Goal: Check status: Check status

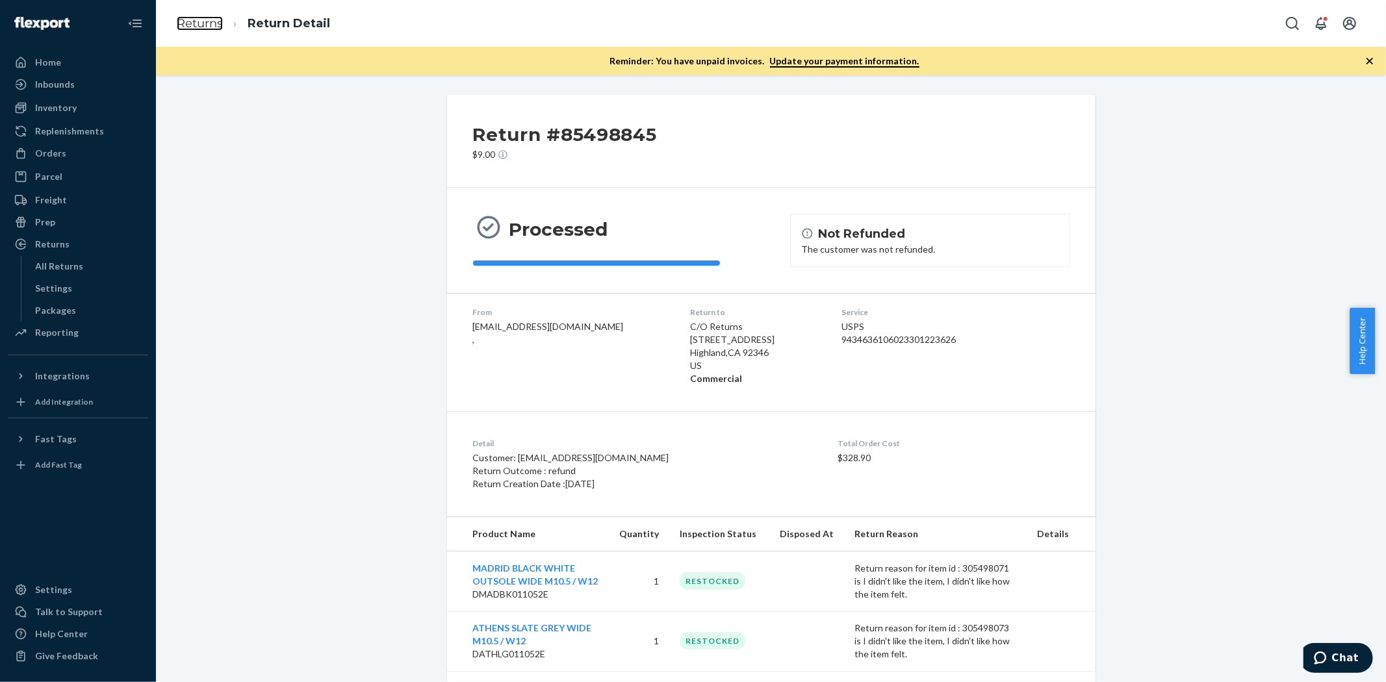
click at [211, 28] on link "Returns" at bounding box center [200, 23] width 46 height 14
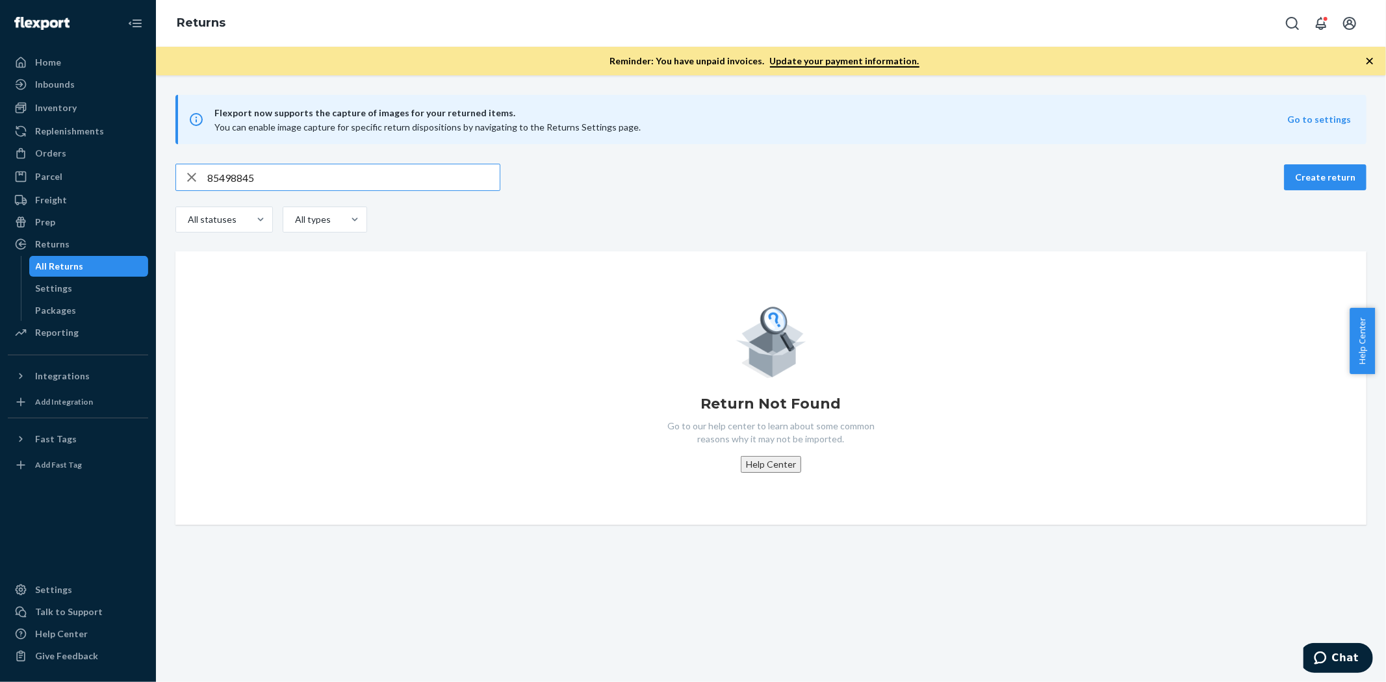
drag, startPoint x: 315, startPoint y: 174, endPoint x: 170, endPoint y: 176, distance: 145.0
click at [171, 176] on div "85498845 Create return All statuses All types Return Not Found Go to our help c…" at bounding box center [771, 344] width 1211 height 361
type input "85336697"
click at [190, 175] on icon "button" at bounding box center [191, 177] width 9 height 9
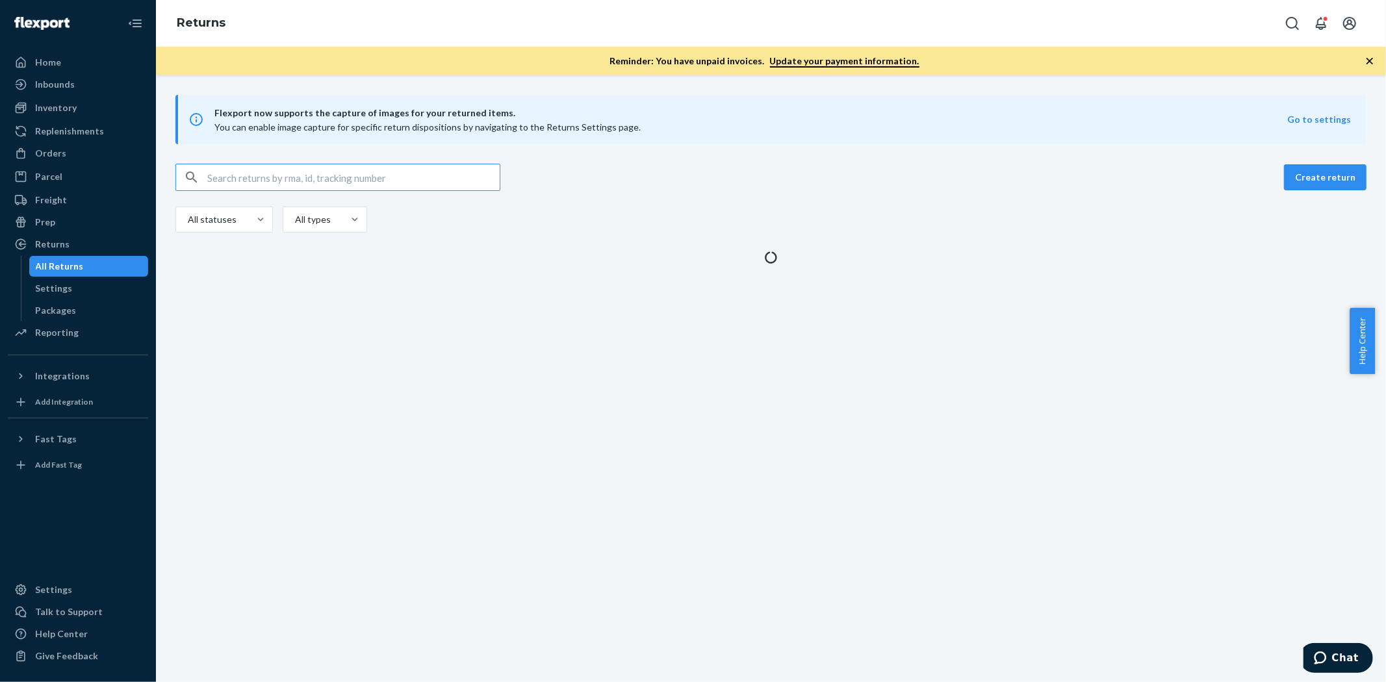
click at [263, 172] on input "text" at bounding box center [353, 177] width 292 height 26
paste input "85336697"
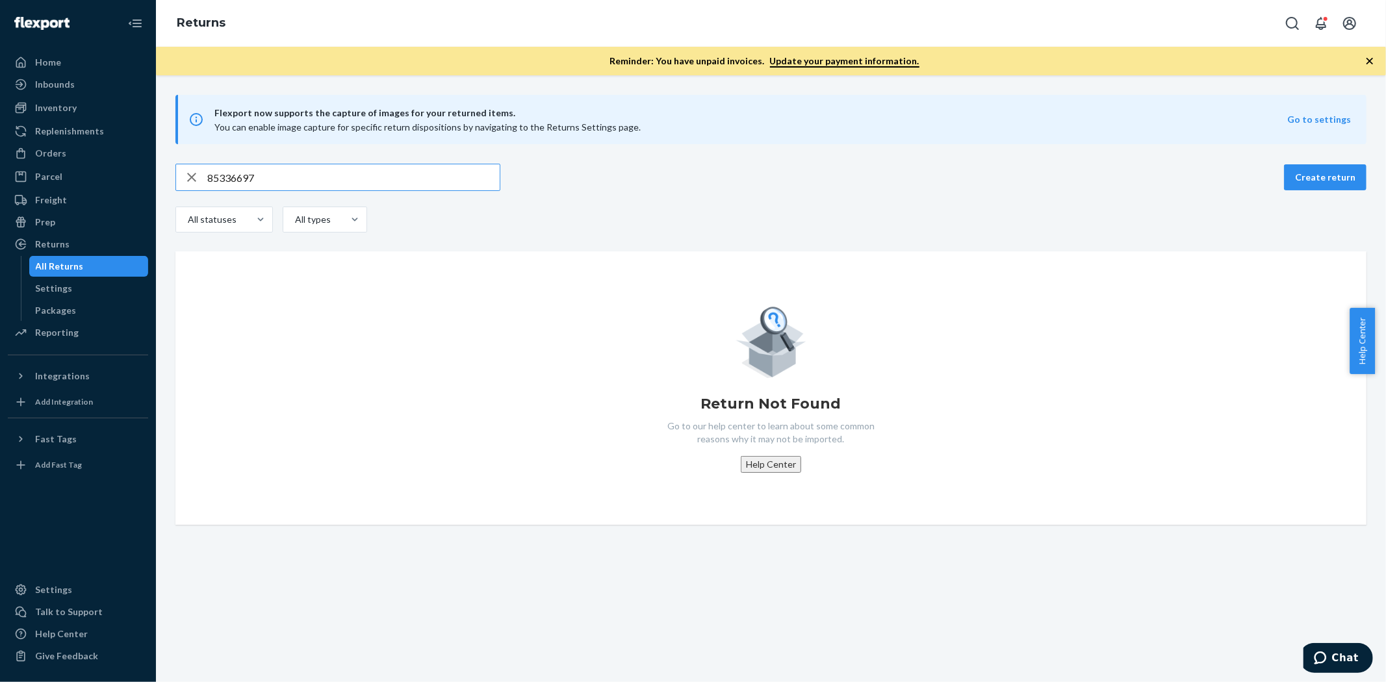
type input "85336697"
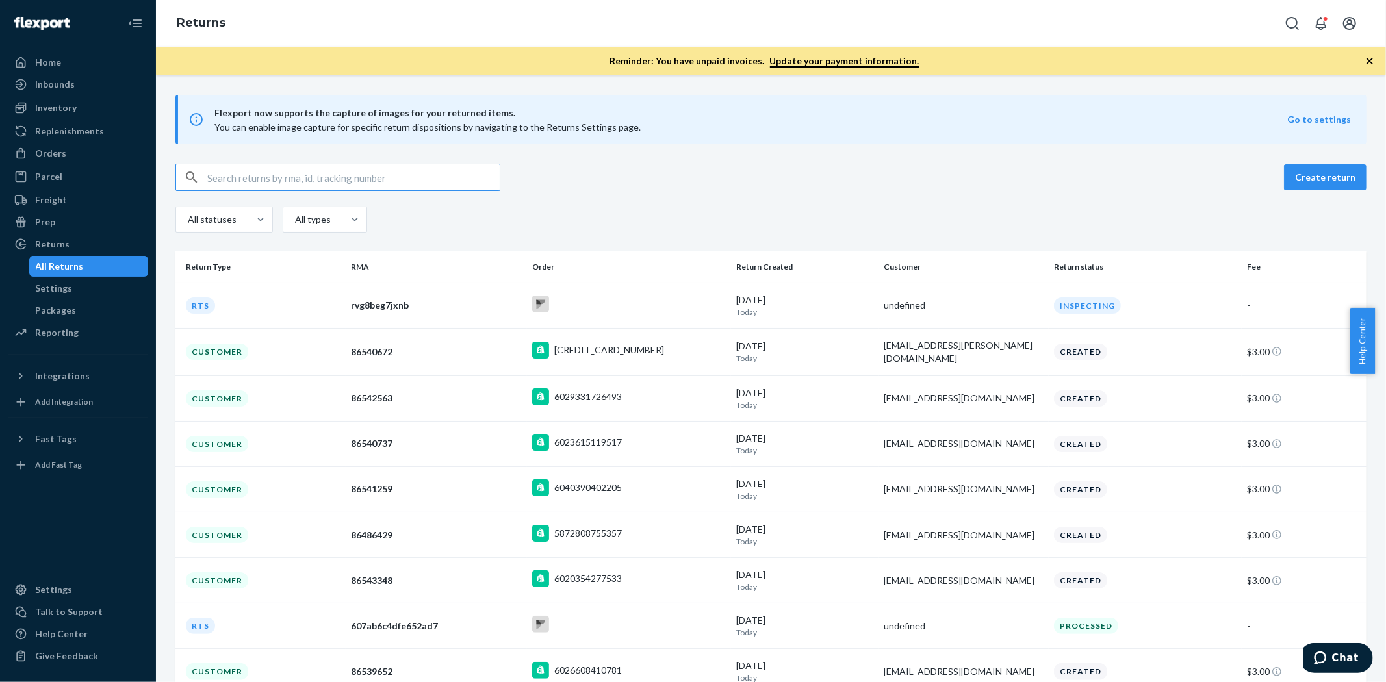
click at [281, 189] on input "text" at bounding box center [353, 177] width 292 height 26
click at [278, 174] on input "text" at bounding box center [353, 177] width 292 height 26
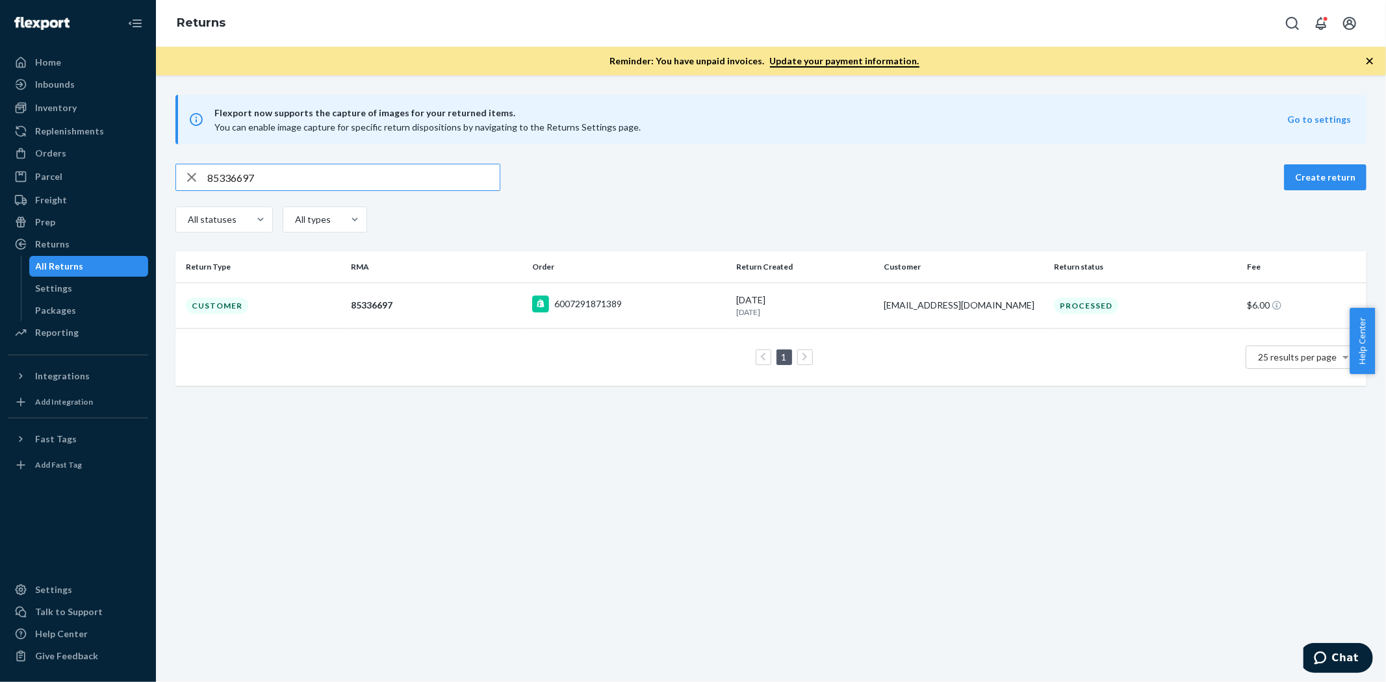
type input "85336697"
click at [260, 301] on td "Customer" at bounding box center [260, 305] width 170 height 45
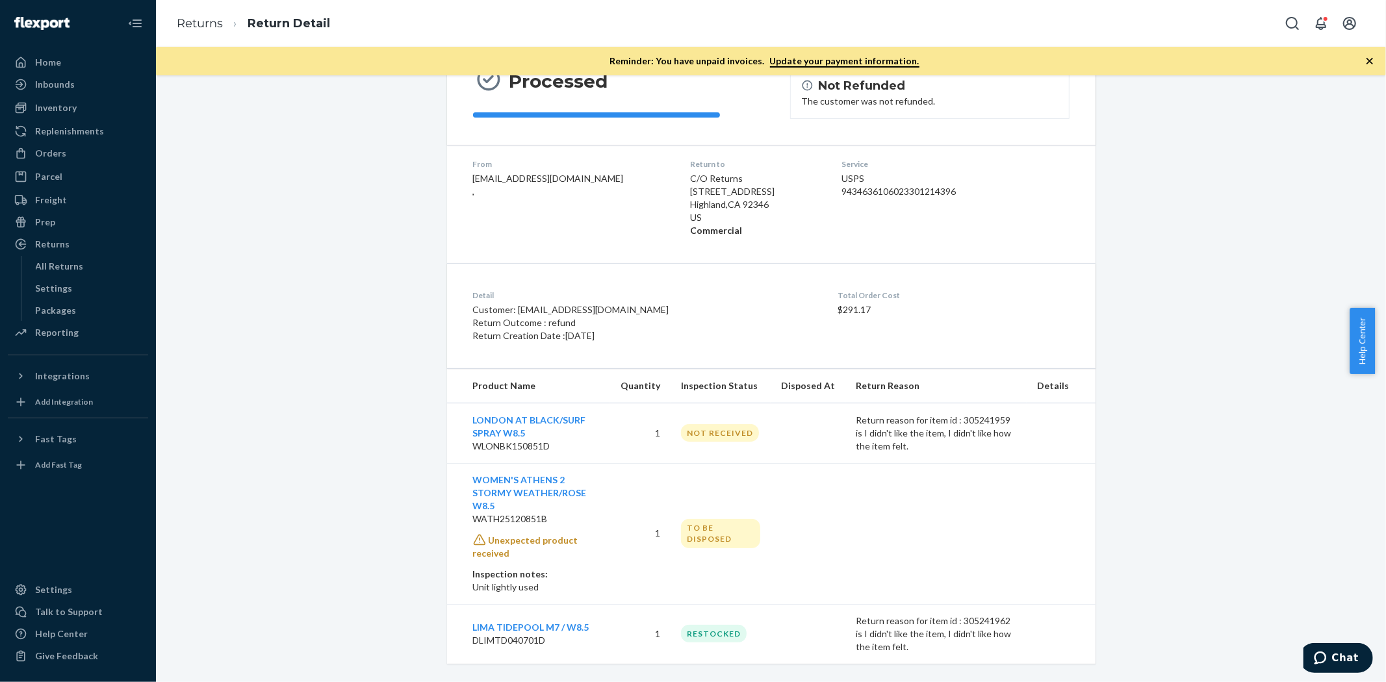
scroll to position [150, 0]
click at [287, 331] on div "Return #85336697 $6.00 Processed Not Refunded The customer was not refunded. Fr…" at bounding box center [771, 304] width 1211 height 718
click at [391, 445] on div "Return #85336697 $6.00 Processed Not Refunded The customer was not refunded. Fr…" at bounding box center [771, 304] width 1211 height 718
click at [319, 473] on div "Return #85336697 $6.00 Processed Not Refunded The customer was not refunded. Fr…" at bounding box center [771, 304] width 1211 height 718
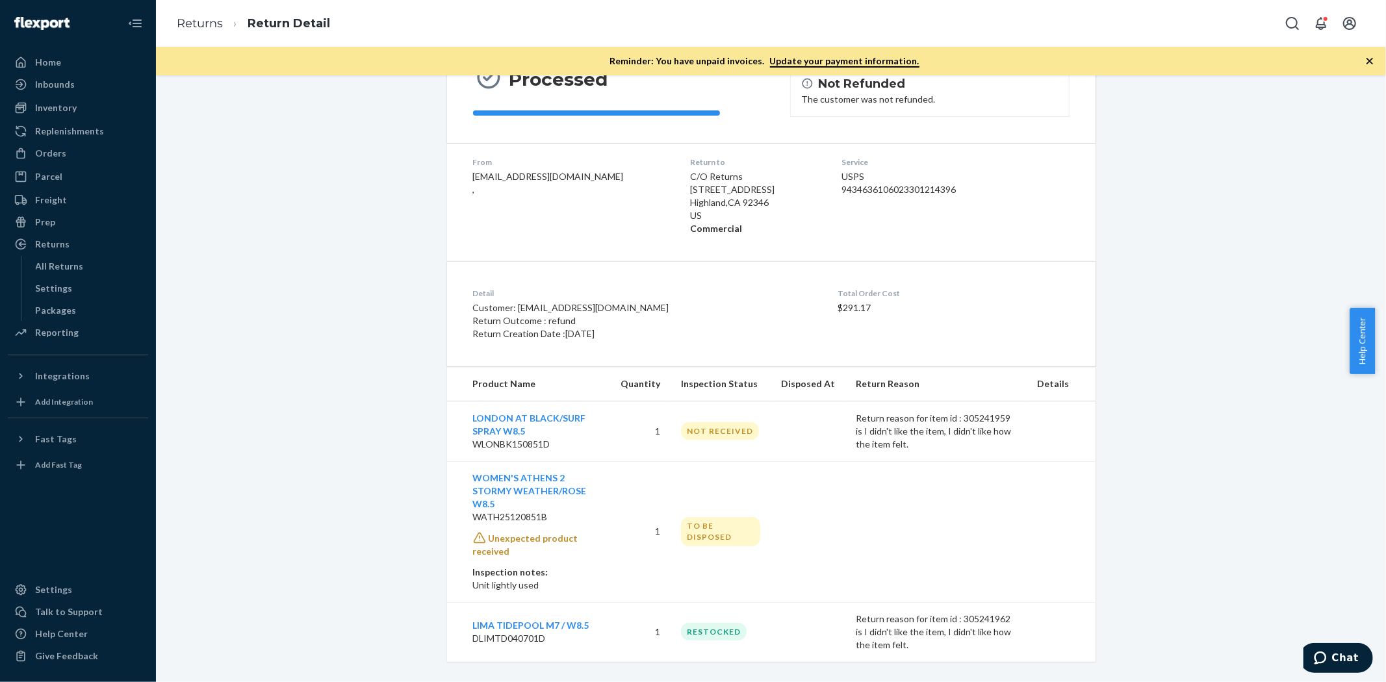
click at [319, 473] on div "Return #85336697 $6.00 Processed Not Refunded The customer was not refunded. Fr…" at bounding box center [771, 304] width 1211 height 718
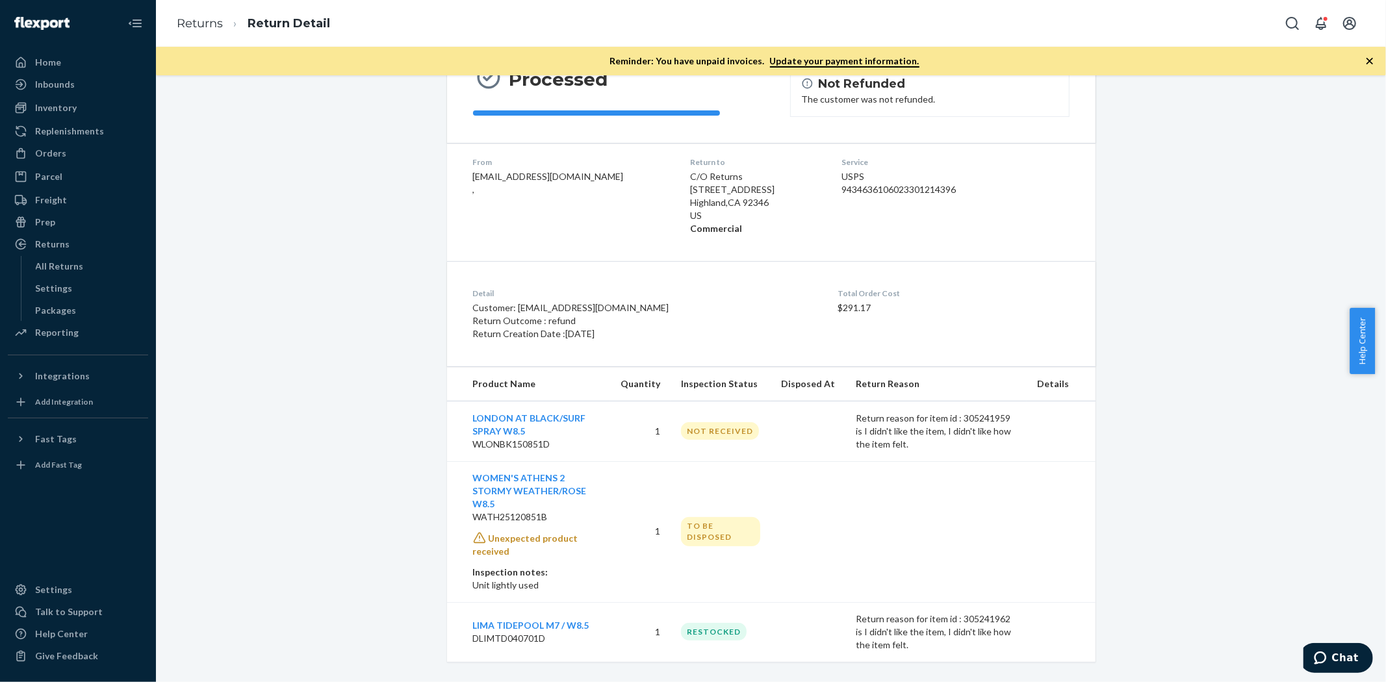
click at [319, 473] on div "Return #85336697 $6.00 Processed Not Refunded The customer was not refunded. Fr…" at bounding box center [771, 304] width 1211 height 718
click at [391, 497] on div "Return #85336697 $6.00 Processed Not Refunded The customer was not refunded. Fr…" at bounding box center [771, 304] width 1211 height 718
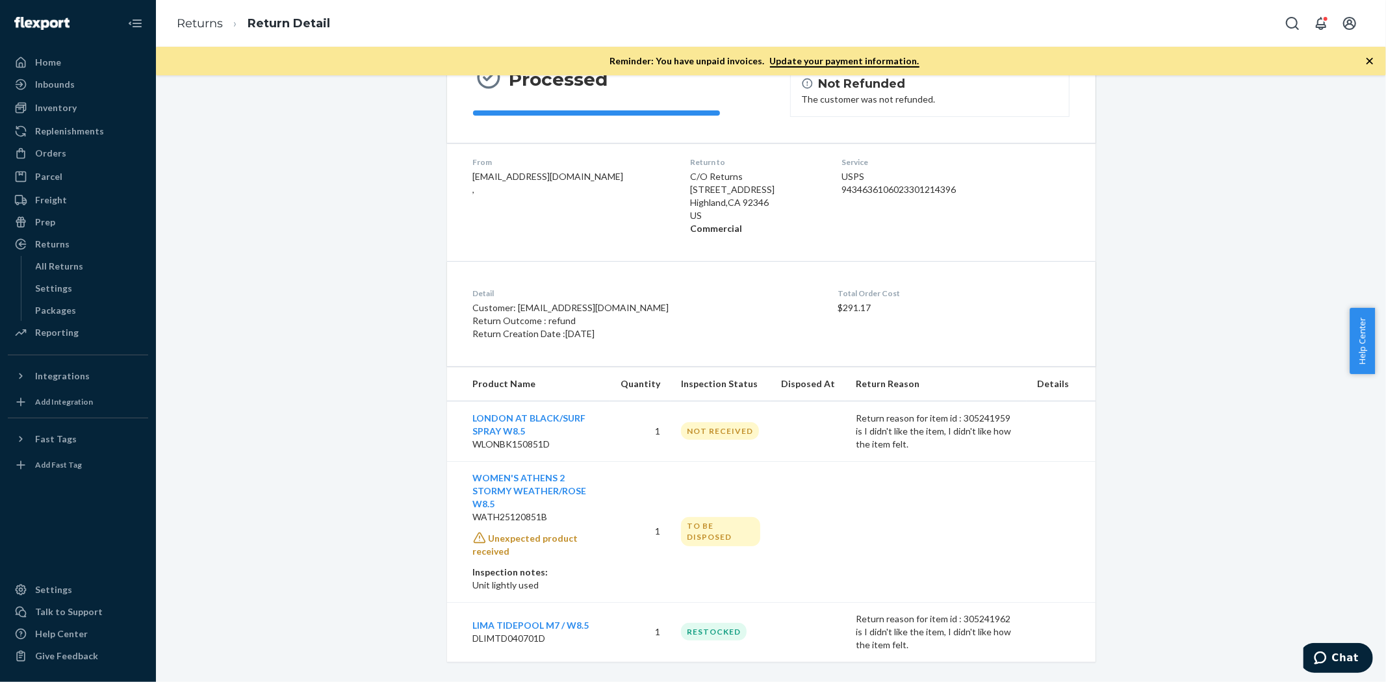
click at [391, 497] on div "Return #85336697 $6.00 Processed Not Refunded The customer was not refunded. Fr…" at bounding box center [771, 304] width 1211 height 718
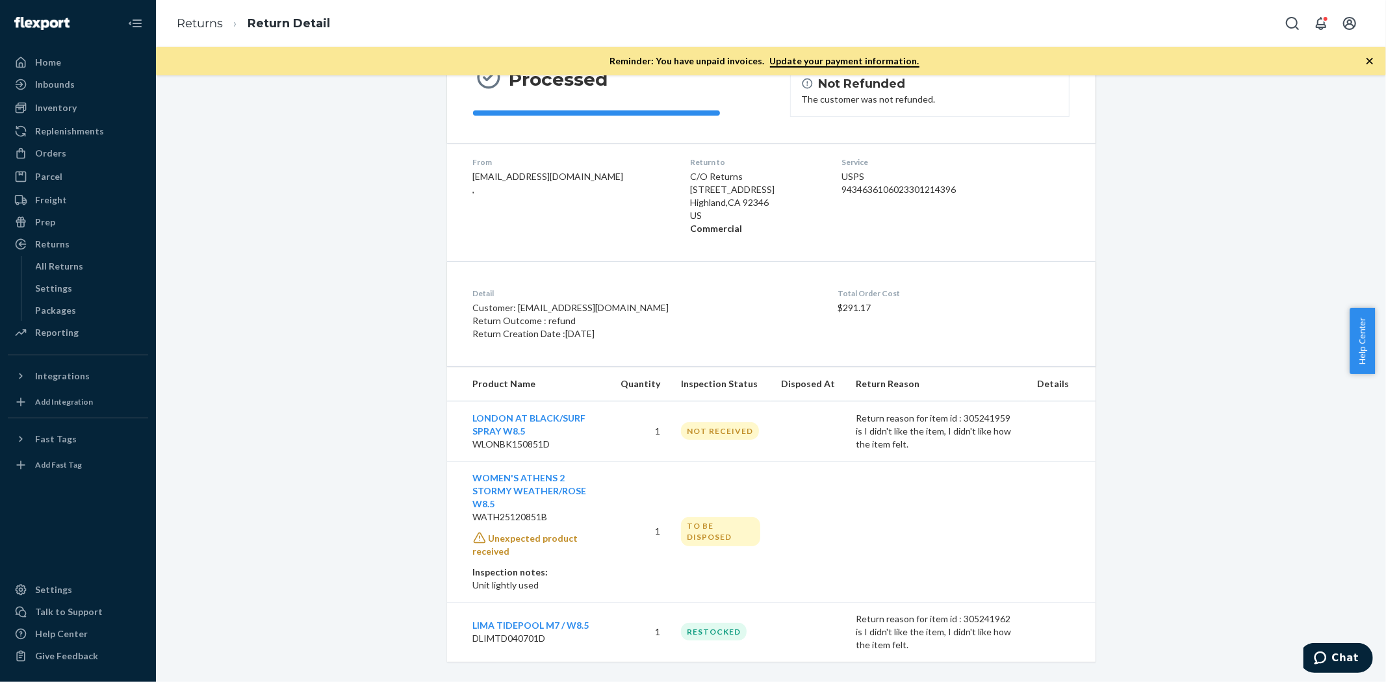
click at [387, 426] on div "Return #85336697 $6.00 Processed Not Refunded The customer was not refunded. Fr…" at bounding box center [771, 304] width 1211 height 718
drag, startPoint x: 506, startPoint y: 543, endPoint x: 437, endPoint y: 541, distance: 68.9
click at [447, 543] on td "WOMEN'S ATHENS 2 STORMY WEATHER/ROSE W8.5 WATH25120851B Unexpected product rece…" at bounding box center [528, 531] width 163 height 141
click at [367, 519] on div "Return #85336697 $6.00 Processed Not Refunded The customer was not refunded. Fr…" at bounding box center [771, 304] width 1211 height 718
click at [378, 490] on div "Return #85336697 $6.00 Processed Not Refunded The customer was not refunded. Fr…" at bounding box center [771, 304] width 1211 height 718
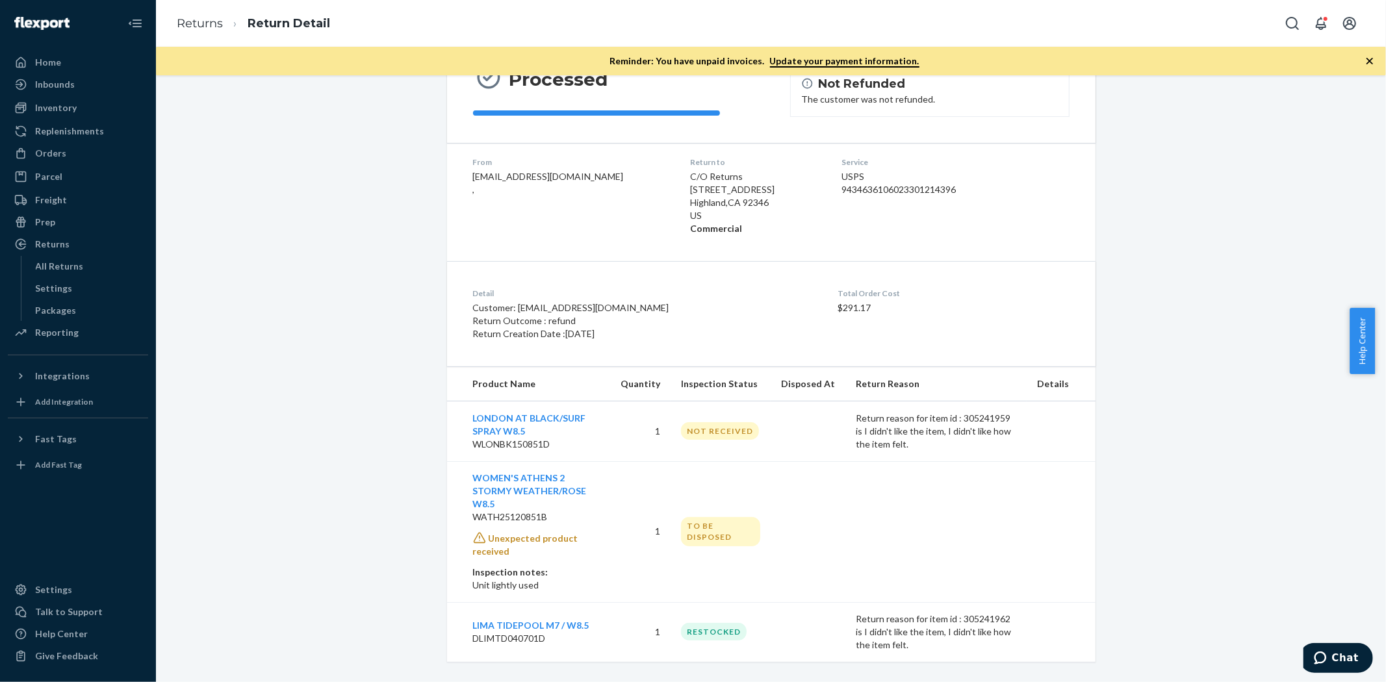
click at [379, 489] on div "Return #85336697 $6.00 Processed Not Refunded The customer was not refunded. Fr…" at bounding box center [771, 304] width 1211 height 718
drag, startPoint x: 569, startPoint y: 445, endPoint x: 445, endPoint y: 430, distance: 124.3
click at [447, 430] on td "LONDON AT BLACK/SURF SPRAY W8.5 WLONBK150851D" at bounding box center [528, 431] width 163 height 60
click at [401, 428] on div "Return #85336697 $6.00 Processed Not Refunded The customer was not refunded. Fr…" at bounding box center [771, 304] width 1211 height 718
click at [354, 378] on div "Return #85336697 $6.00 Processed Not Refunded The customer was not refunded. Fr…" at bounding box center [771, 304] width 1211 height 718
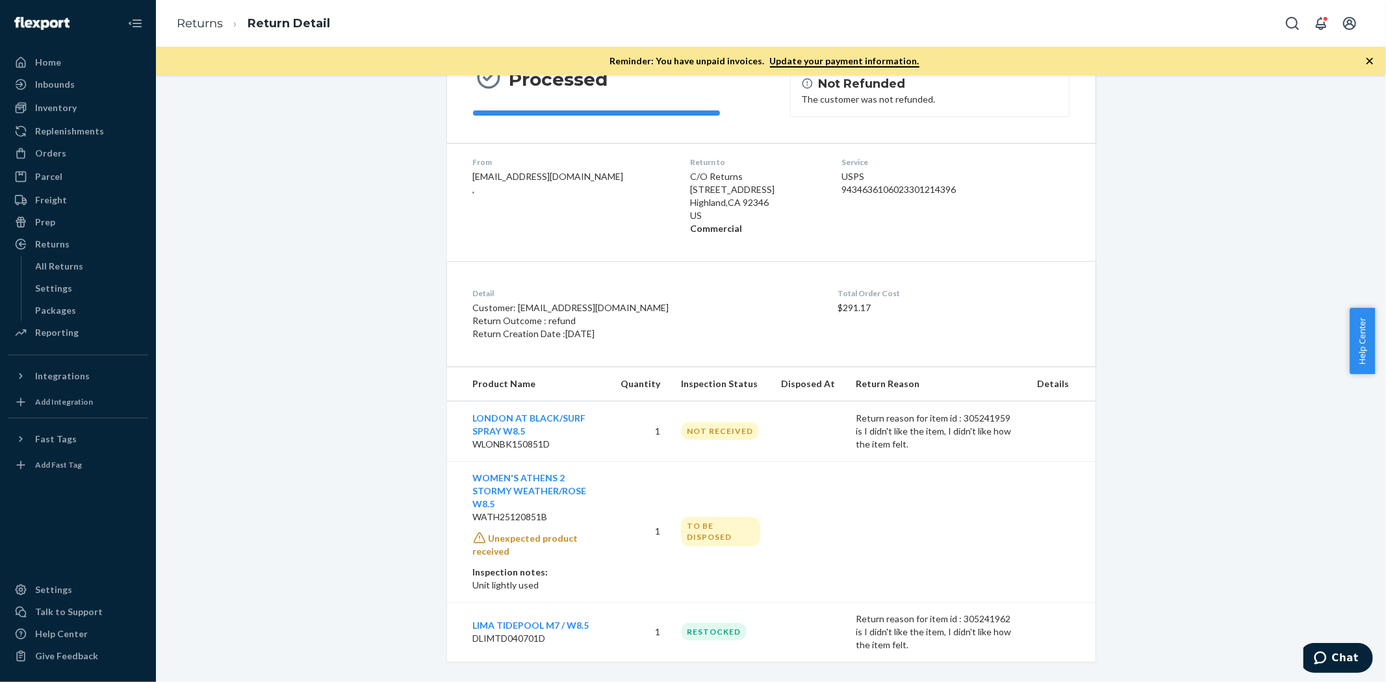
click at [333, 419] on div "Return #85336697 $6.00 Processed Not Refunded The customer was not refunded. Fr…" at bounding box center [771, 304] width 1211 height 718
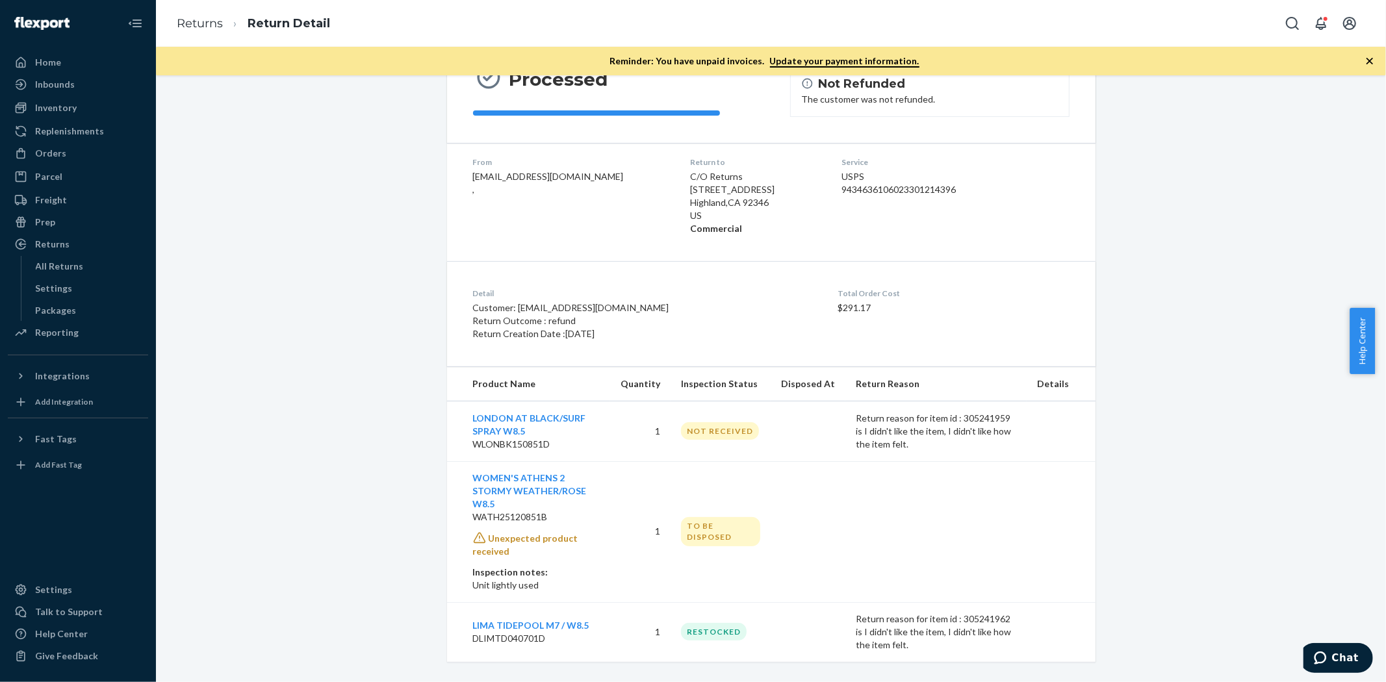
click at [333, 419] on div "Return #85336697 $6.00 Processed Not Refunded The customer was not refunded. Fr…" at bounding box center [771, 304] width 1211 height 718
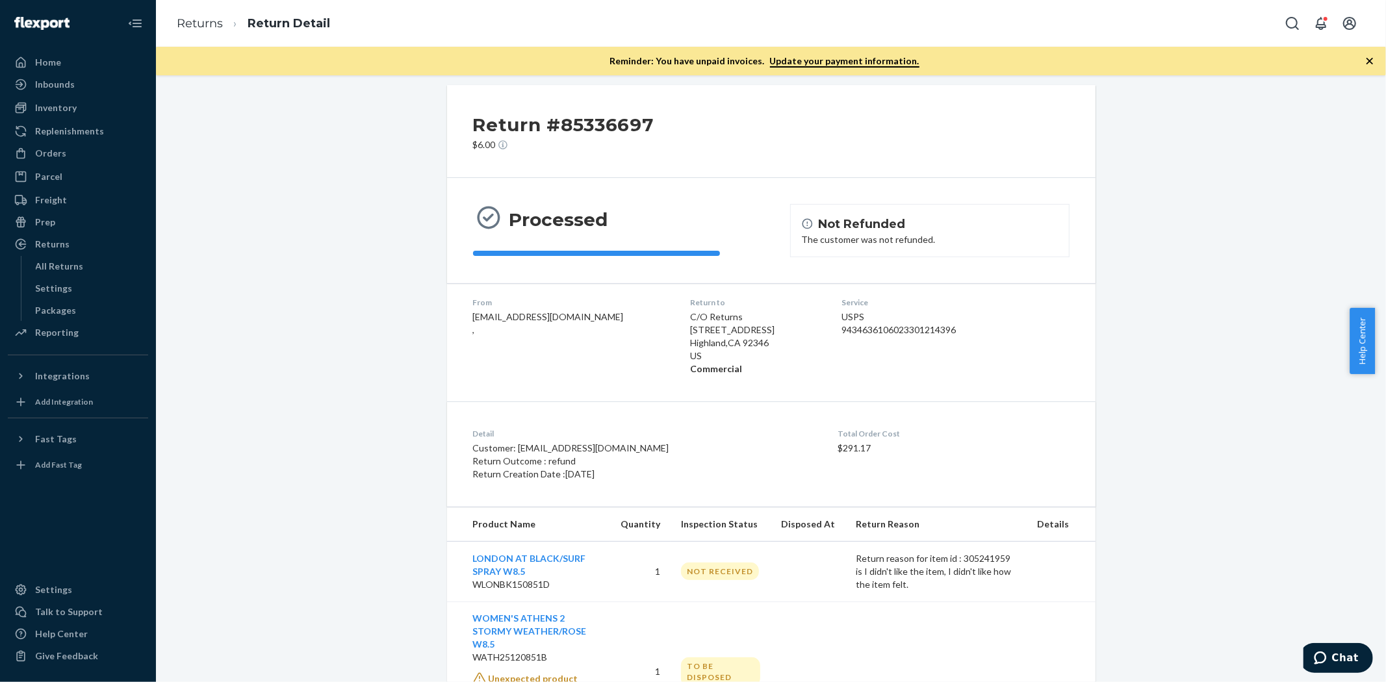
scroll to position [0, 0]
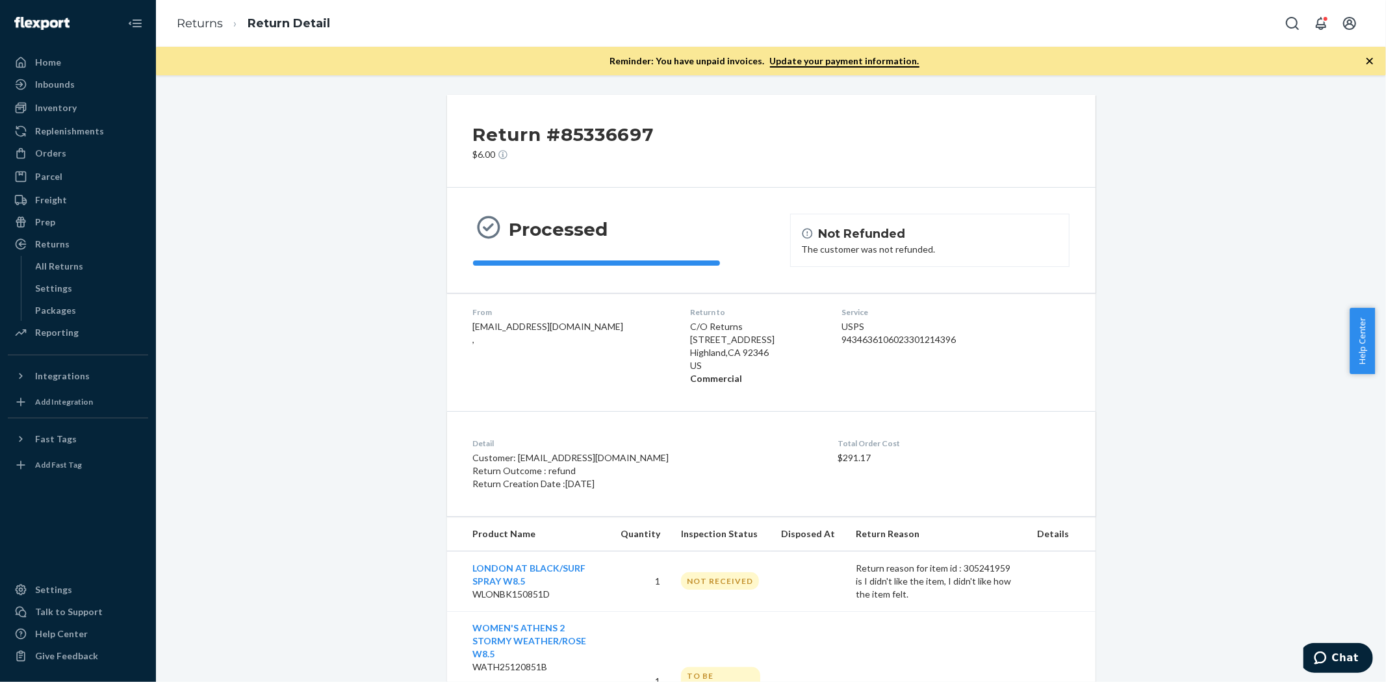
click at [398, 178] on div "Return #85336697 $6.00 Processed Not Refunded The customer was not refunded. Fr…" at bounding box center [771, 454] width 1211 height 718
click at [196, 20] on link "Returns" at bounding box center [200, 23] width 46 height 14
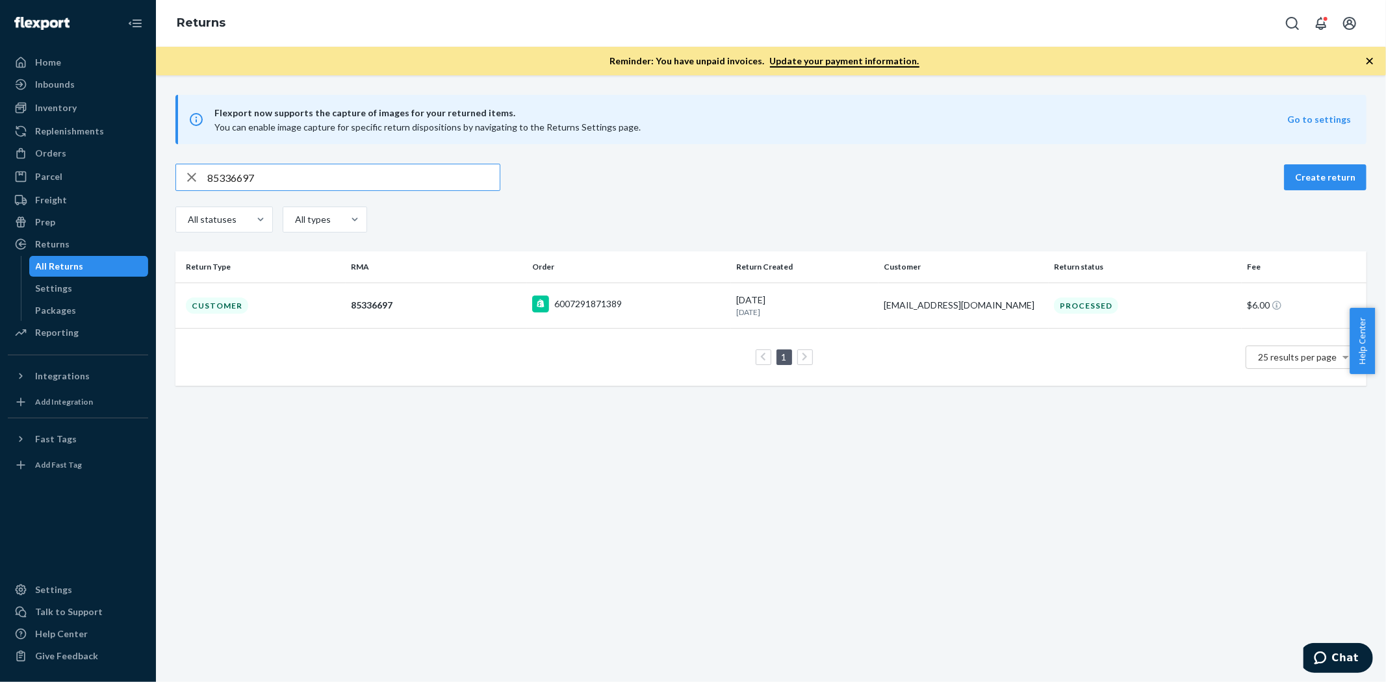
drag, startPoint x: 303, startPoint y: 188, endPoint x: 193, endPoint y: 178, distance: 110.3
click at [194, 180] on div "85336697" at bounding box center [338, 177] width 324 height 26
type input "85107782"
click at [224, 314] on td "Customer" at bounding box center [260, 305] width 170 height 45
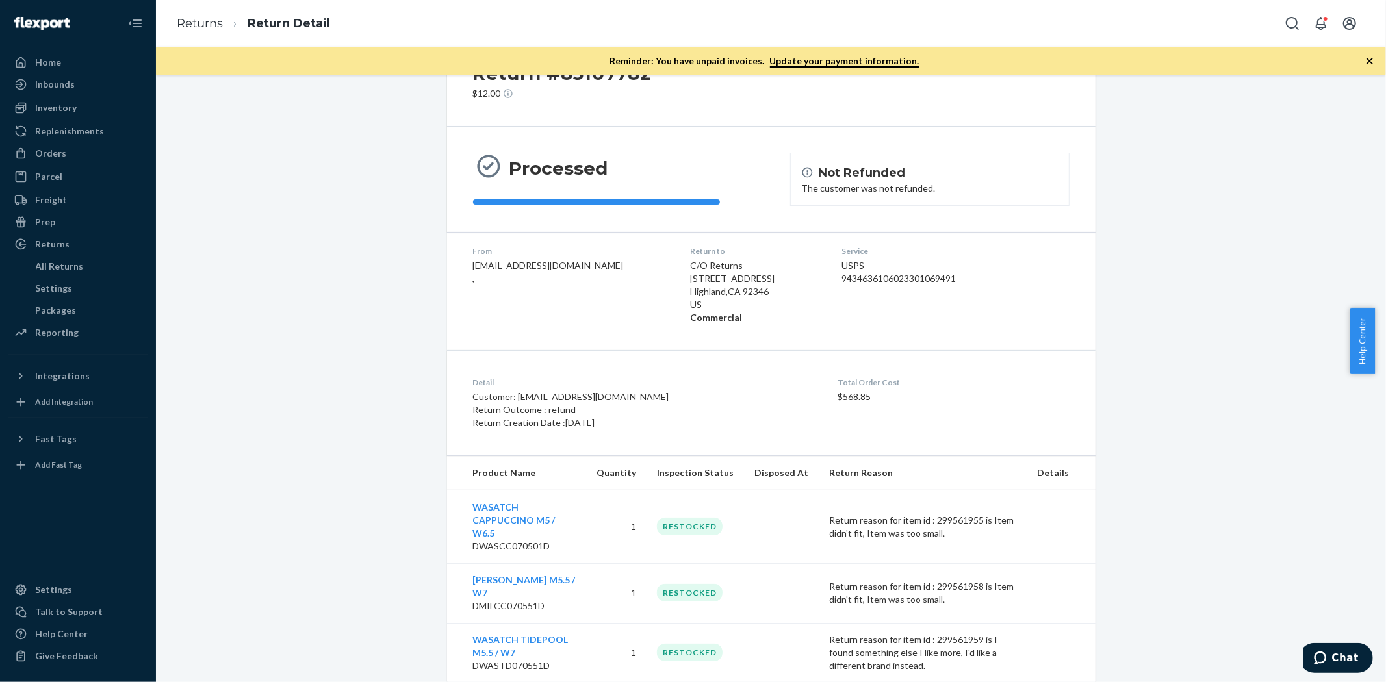
scroll to position [140, 0]
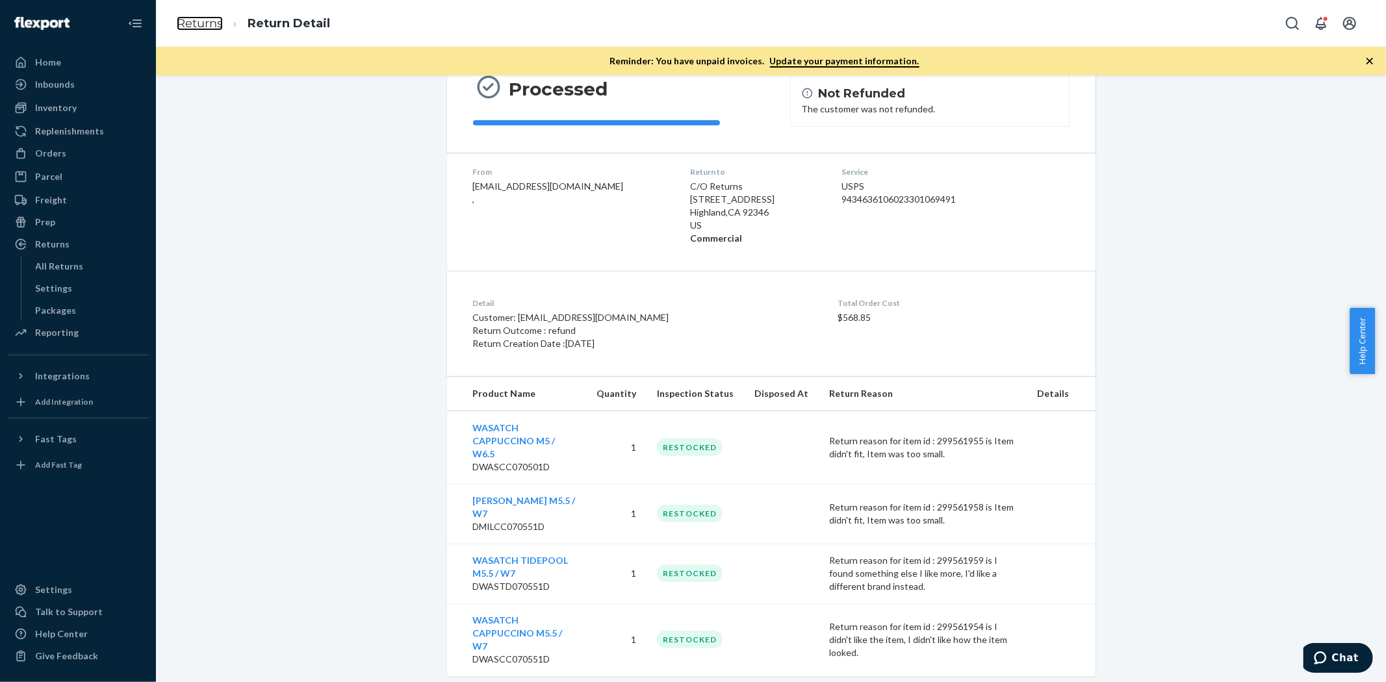
drag, startPoint x: 201, startPoint y: 22, endPoint x: 185, endPoint y: 80, distance: 60.1
click at [201, 22] on link "Returns" at bounding box center [200, 23] width 46 height 14
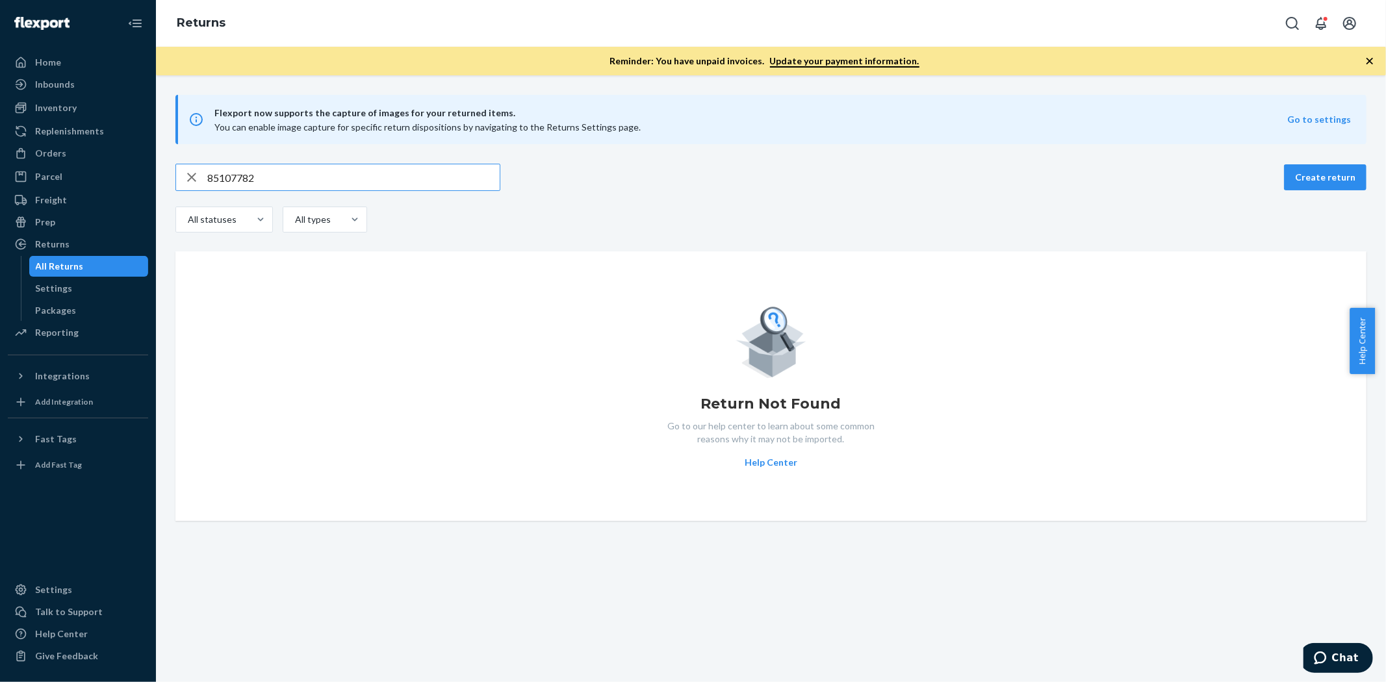
drag, startPoint x: 265, startPoint y: 169, endPoint x: 208, endPoint y: 169, distance: 57.2
click at [208, 169] on input "85107782" at bounding box center [353, 177] width 292 height 26
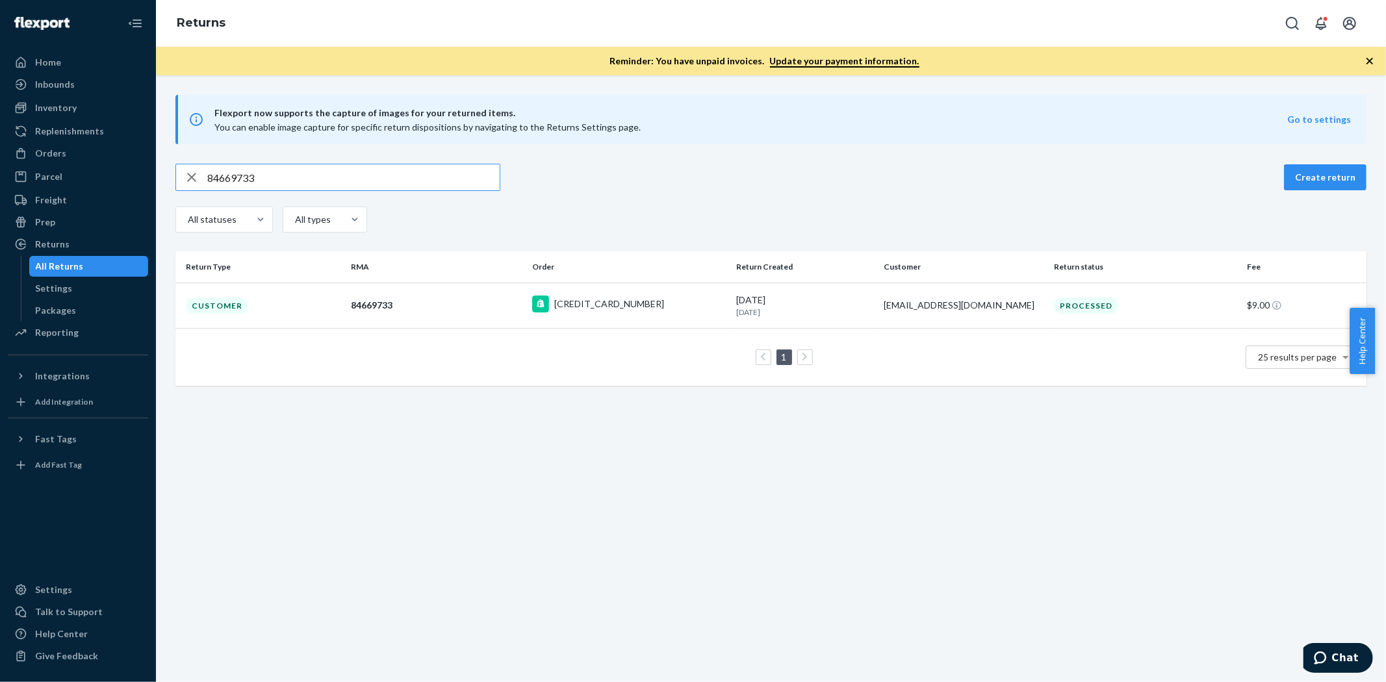
type input "84669733"
click at [225, 303] on div "Customer" at bounding box center [217, 306] width 62 height 16
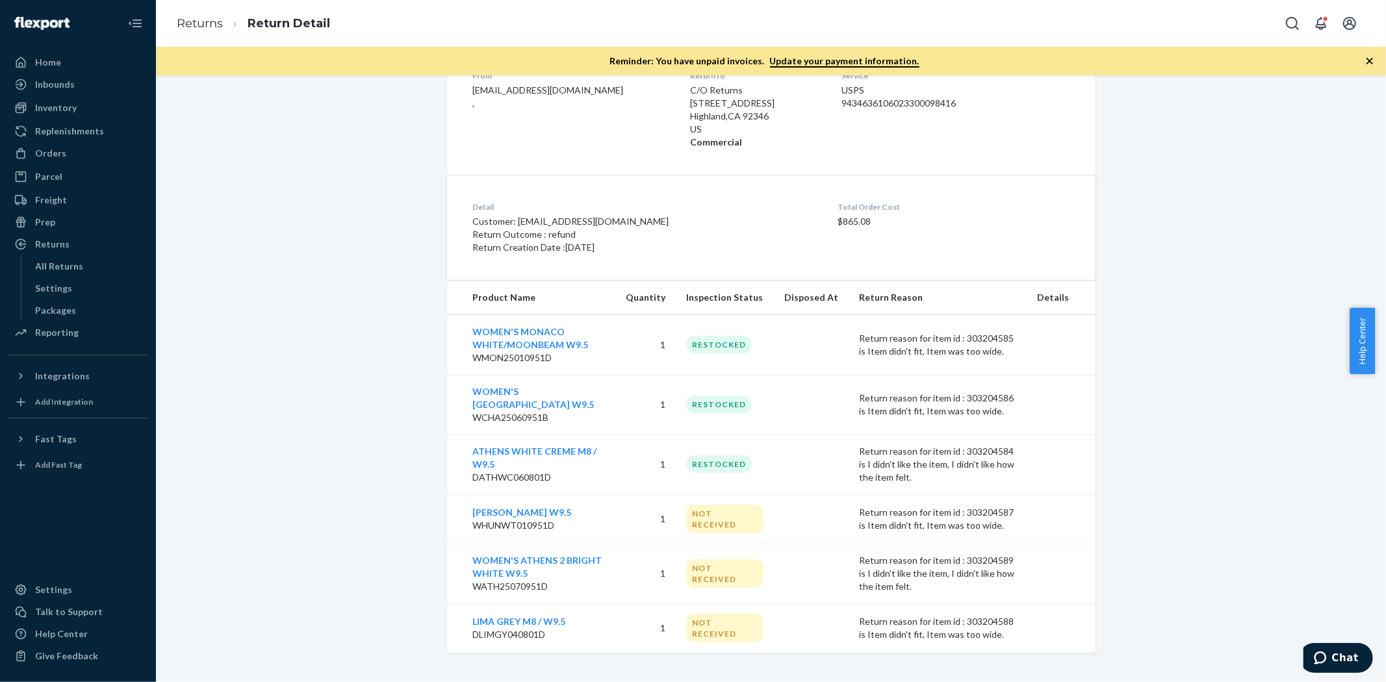
scroll to position [240, 0]
click at [309, 371] on div "Return #84669733 $9.00 Processed Not Refunded The customer was not refunded. Fr…" at bounding box center [771, 252] width 1211 height 795
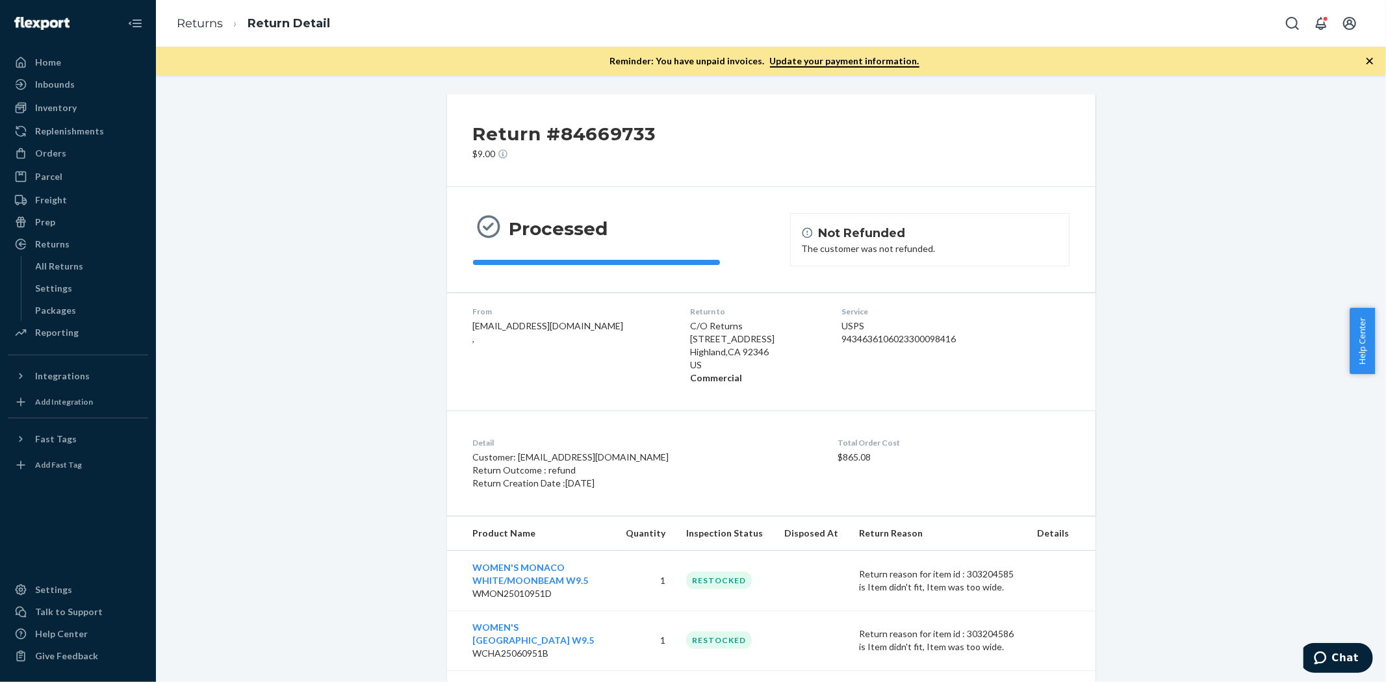
scroll to position [0, 0]
drag, startPoint x: 194, startPoint y: 16, endPoint x: 206, endPoint y: 55, distance: 40.3
click at [194, 16] on link "Returns" at bounding box center [200, 23] width 46 height 14
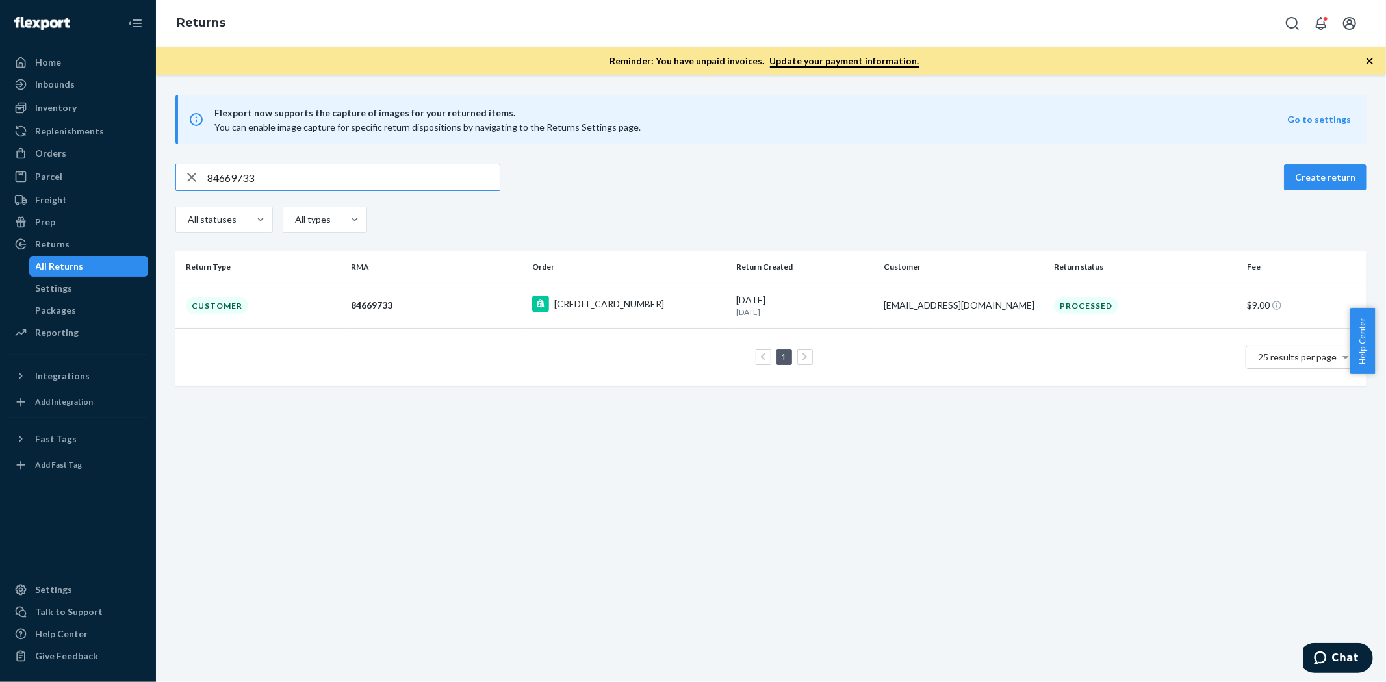
drag, startPoint x: 287, startPoint y: 173, endPoint x: 177, endPoint y: 160, distance: 110.6
click at [183, 159] on div "Flexport now supports the capture of images for your returned items. You can en…" at bounding box center [771, 240] width 1230 height 291
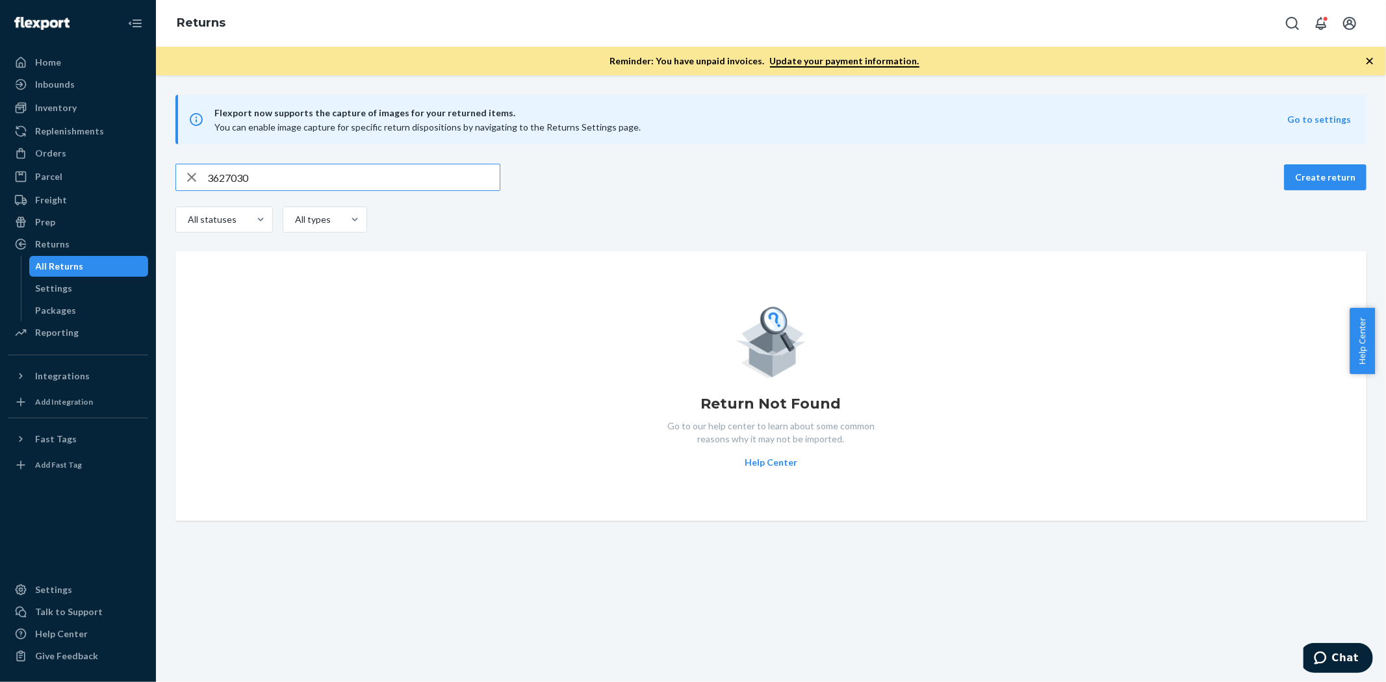
drag, startPoint x: 281, startPoint y: 174, endPoint x: 196, endPoint y: 161, distance: 86.1
click at [197, 170] on div "3627030" at bounding box center [338, 177] width 324 height 26
paste input "84936670"
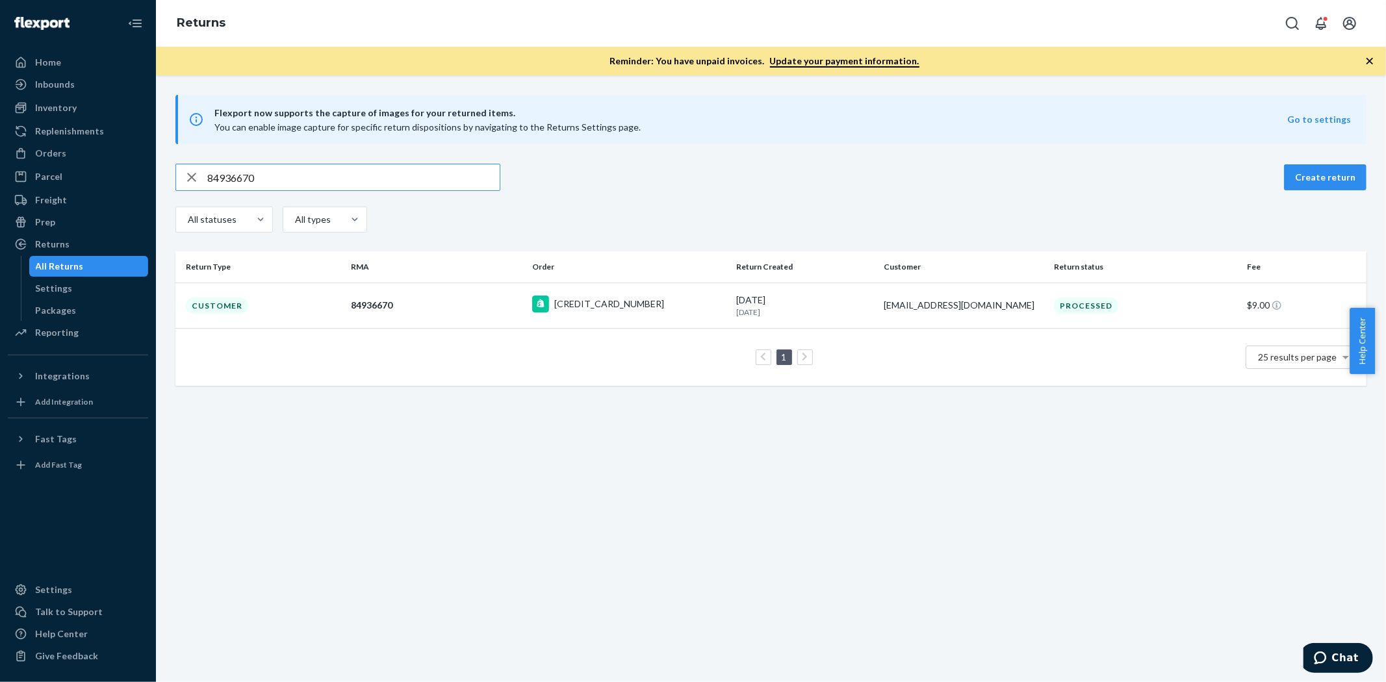
type input "84936670"
click at [221, 296] on td "Customer" at bounding box center [260, 305] width 170 height 45
